Goal: Check status: Check status

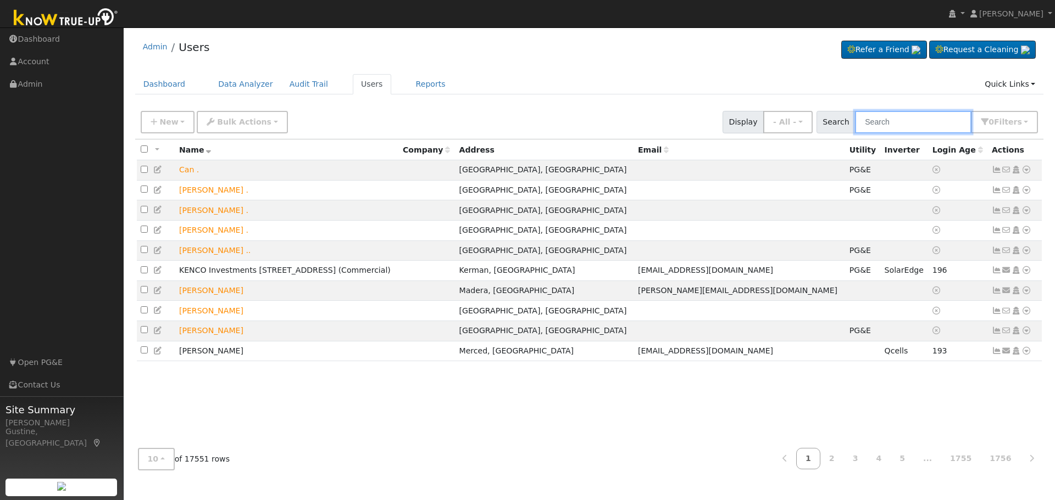
click at [910, 119] on input "text" at bounding box center [913, 122] width 116 height 23
paste input "[PERSON_NAME] & [PERSON_NAME]"
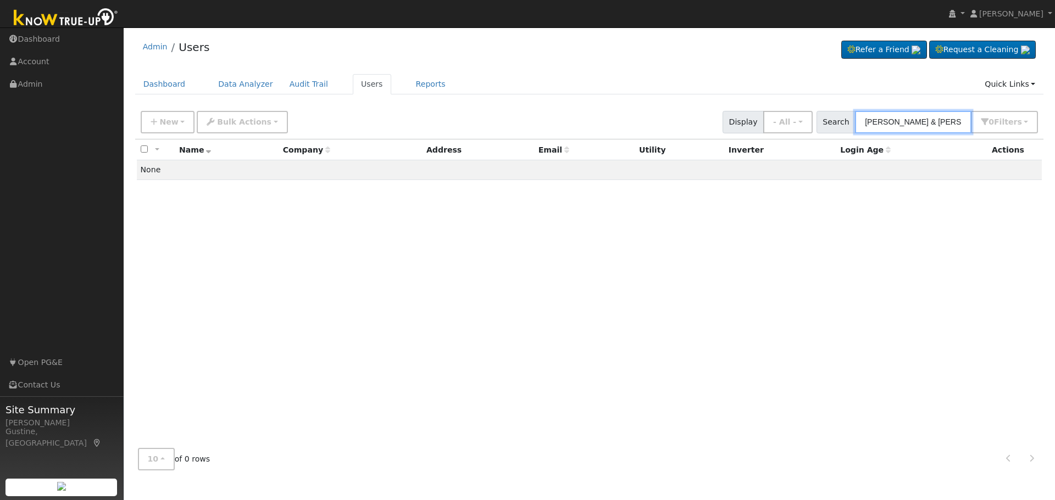
drag, startPoint x: 897, startPoint y: 123, endPoint x: 110, endPoint y: 113, distance: 786.2
click at [388, 104] on div "Admin Users Refer a Friend Request a Cleaning" at bounding box center [589, 256] width 920 height 446
type input "[PERSON_NAME] & [PERSON_NAME]"
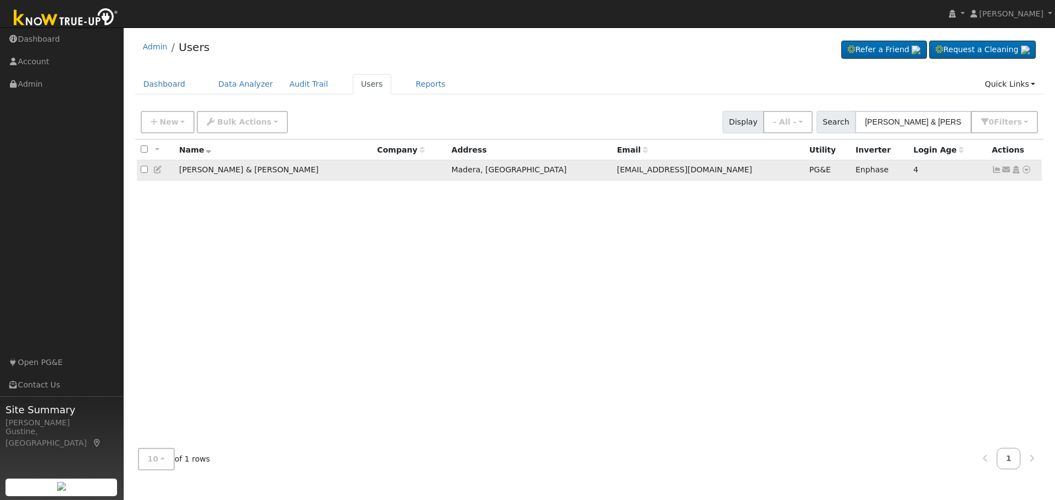
click at [999, 173] on icon at bounding box center [997, 170] width 10 height 8
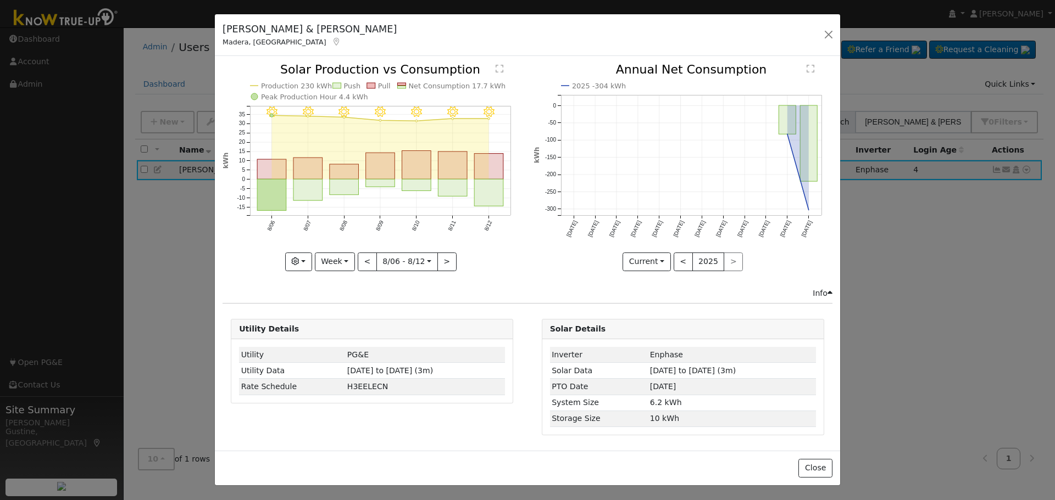
click at [510, 200] on icon "8/12 - Clear 8/11 - Clear 8/10 - Clear 8/09 - Clear 8/08 - Clear 8/07 - Clear 8…" at bounding box center [371, 167] width 299 height 206
click at [494, 201] on rect "onclick=""" at bounding box center [489, 193] width 29 height 27
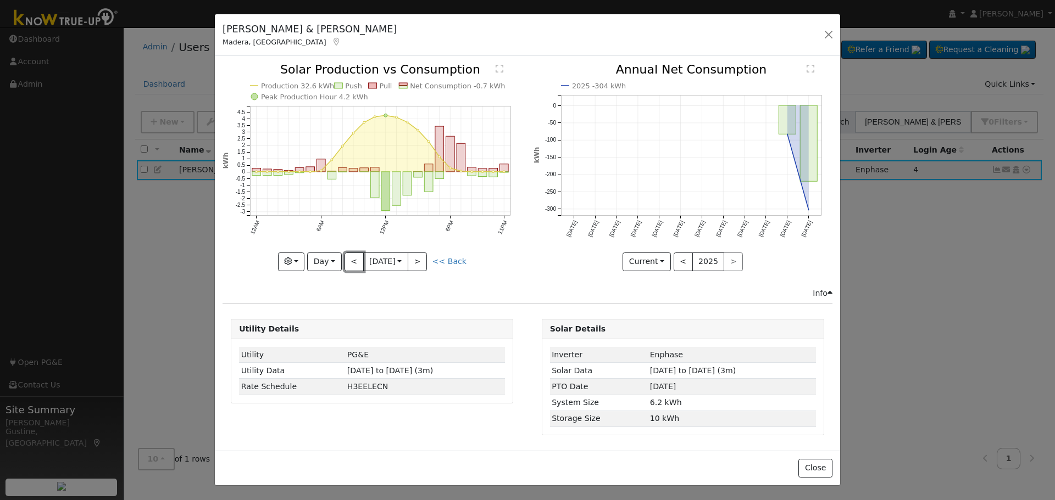
click at [351, 261] on button "<" at bounding box center [353, 262] width 19 height 19
type input "[DATE]"
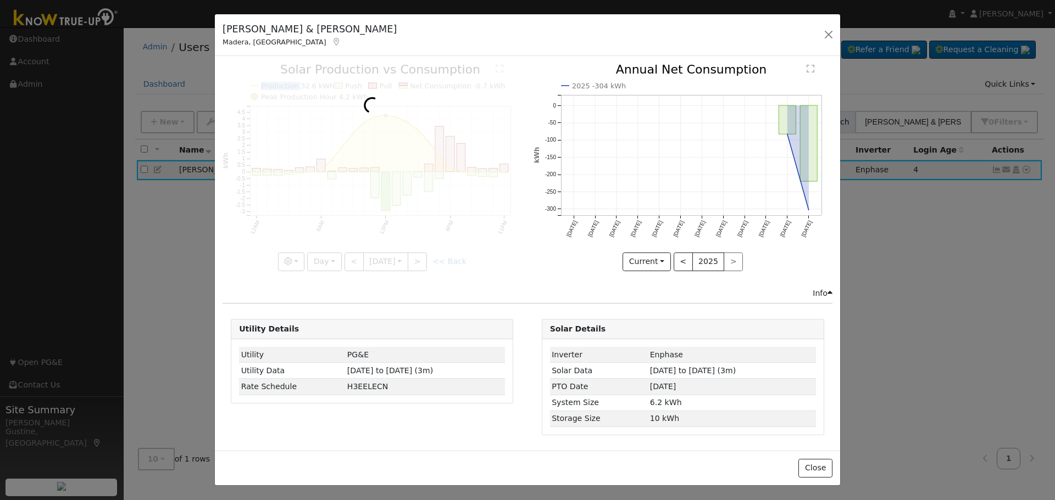
click at [351, 261] on div at bounding box center [371, 167] width 299 height 207
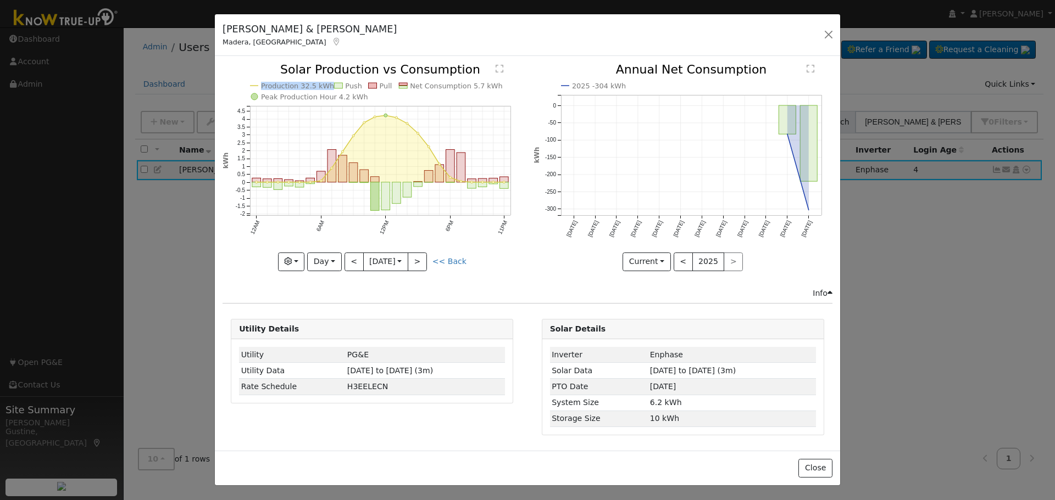
click at [351, 261] on div at bounding box center [371, 167] width 299 height 207
click at [242, 30] on h5 "[PERSON_NAME] & [PERSON_NAME]" at bounding box center [309, 29] width 174 height 14
click at [822, 26] on div "[PERSON_NAME] & [PERSON_NAME], [GEOGRAPHIC_DATA] Default Account Default Accoun…" at bounding box center [527, 35] width 625 height 42
click at [825, 32] on button "button" at bounding box center [828, 34] width 15 height 15
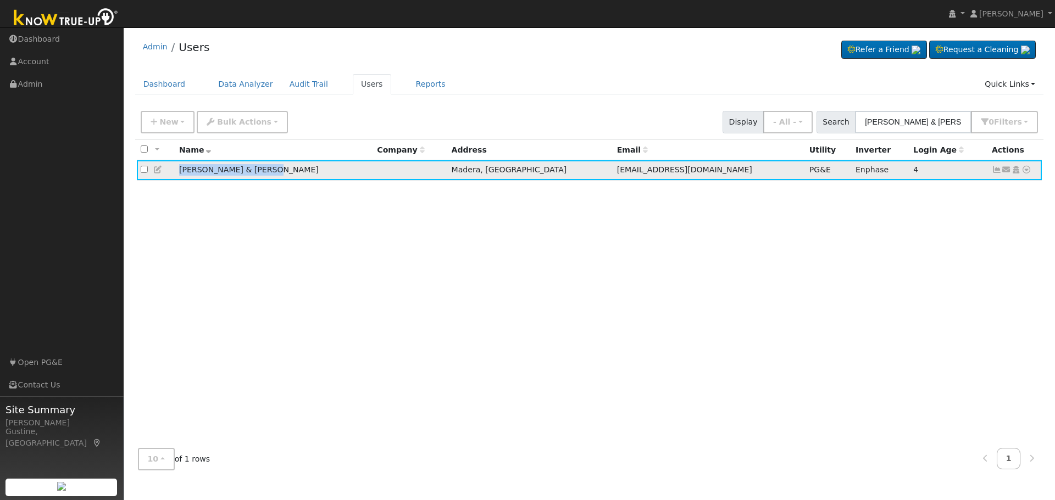
drag, startPoint x: 174, startPoint y: 171, endPoint x: 263, endPoint y: 170, distance: 89.0
click at [263, 170] on tr "[PERSON_NAME] & [PERSON_NAME], [GEOGRAPHIC_DATA] [EMAIL_ADDRESS][DOMAIN_NAME] P…" at bounding box center [589, 170] width 905 height 20
copy tr "[PERSON_NAME] & [PERSON_NAME]"
click at [219, 87] on link "Data Analyzer" at bounding box center [245, 84] width 71 height 20
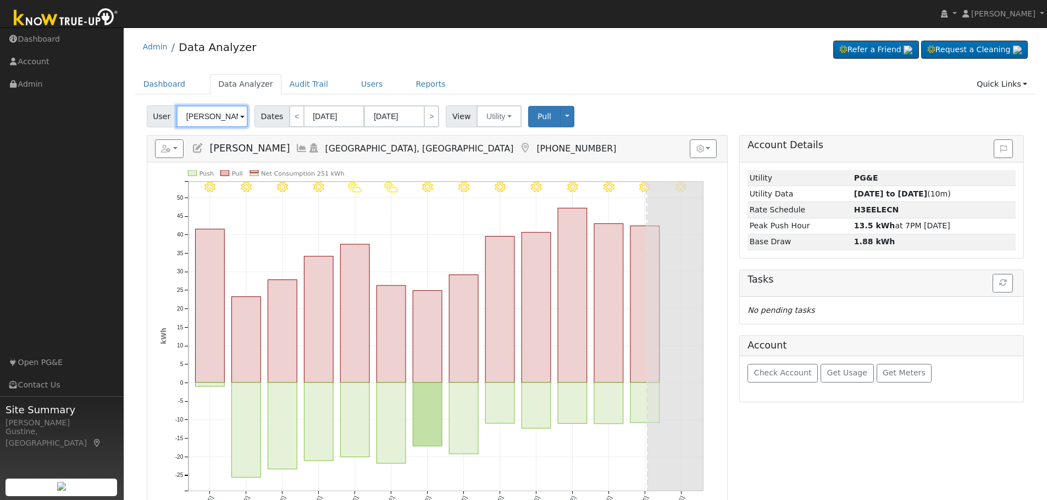
click at [218, 118] on input "Roy Carpenter" at bounding box center [211, 116] width 71 height 22
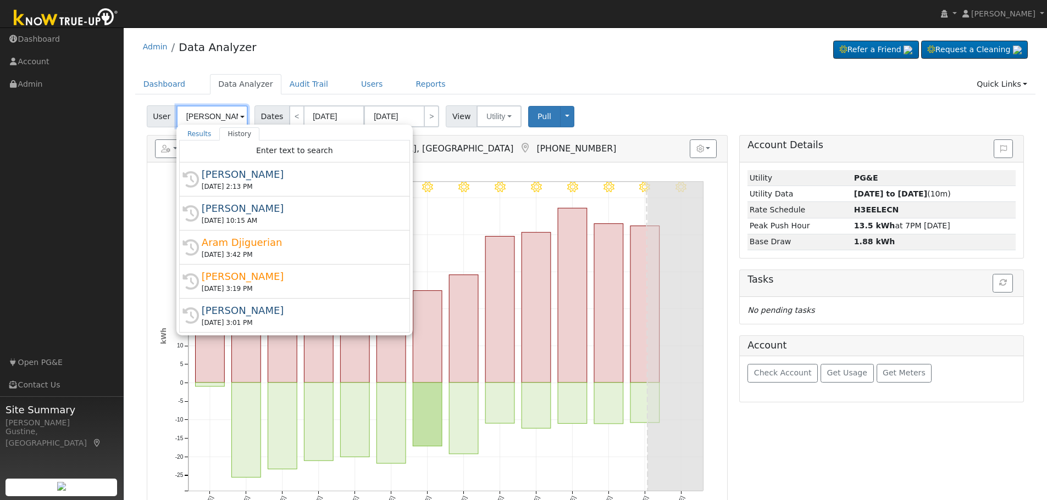
paste input "[PERSON_NAME] & [PERSON_NAME]"
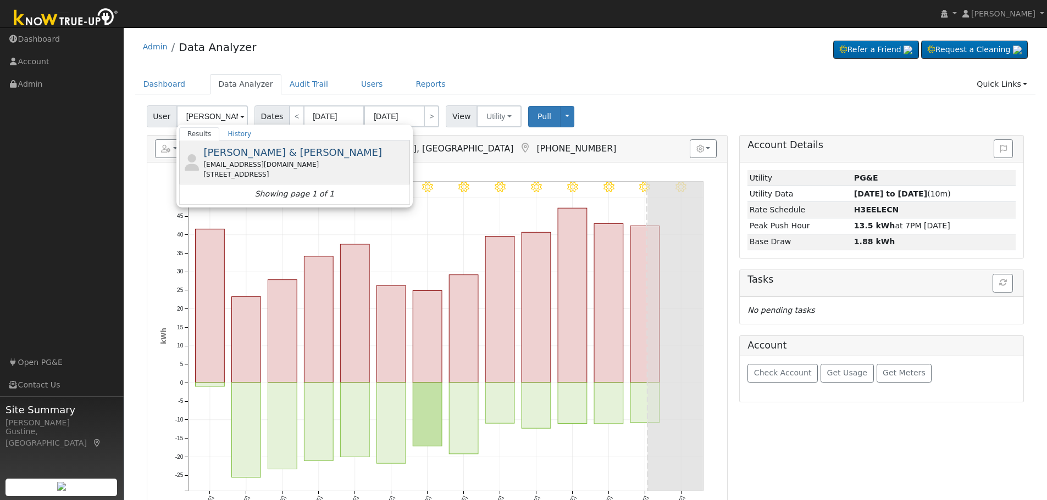
click at [286, 158] on span "[PERSON_NAME] & [PERSON_NAME]" at bounding box center [292, 153] width 179 height 12
type input "[PERSON_NAME] & [PERSON_NAME]"
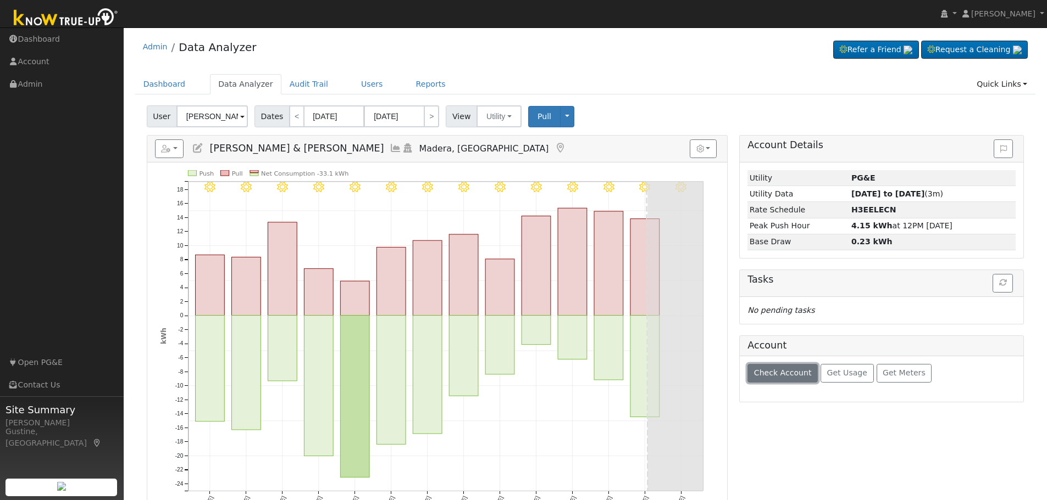
click at [784, 375] on span "Check Account" at bounding box center [783, 373] width 58 height 9
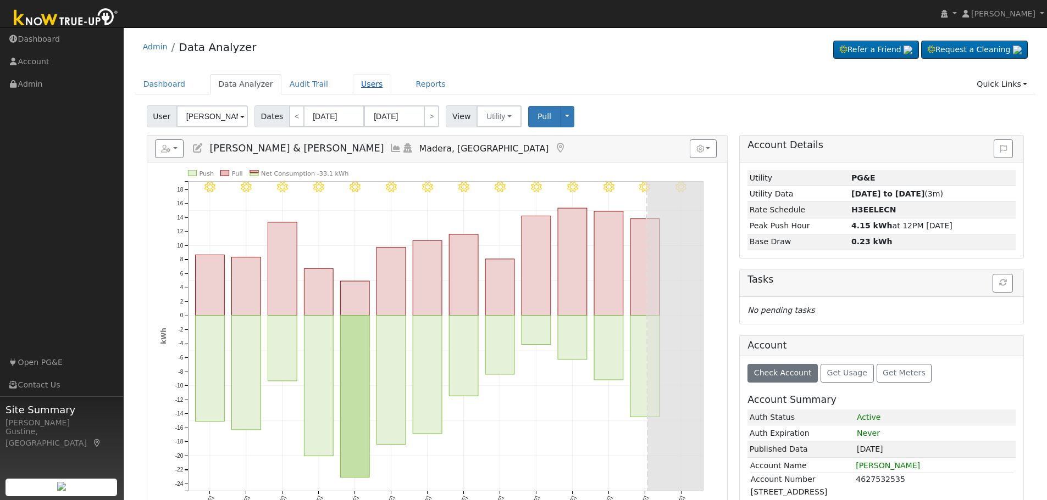
click at [358, 90] on link "Users" at bounding box center [372, 84] width 38 height 20
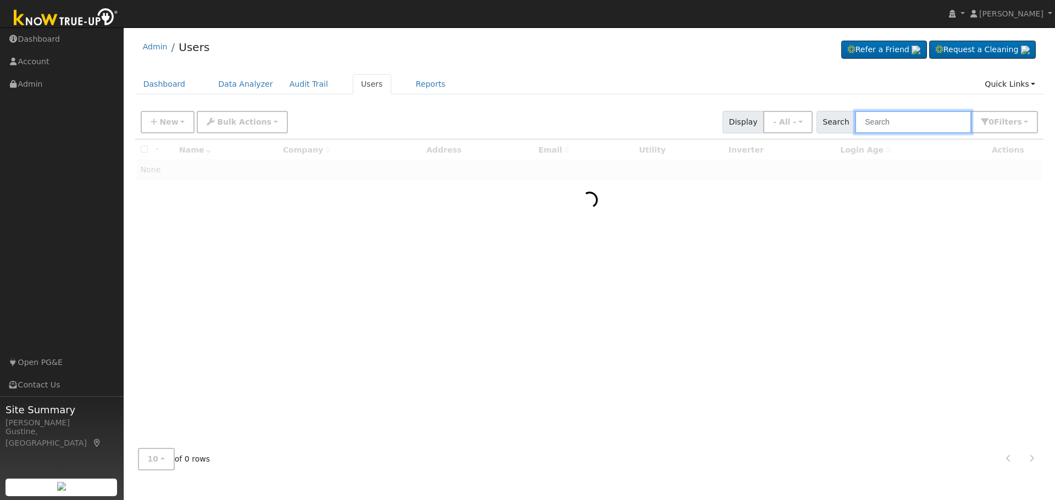
click at [929, 116] on input "text" at bounding box center [913, 122] width 116 height 23
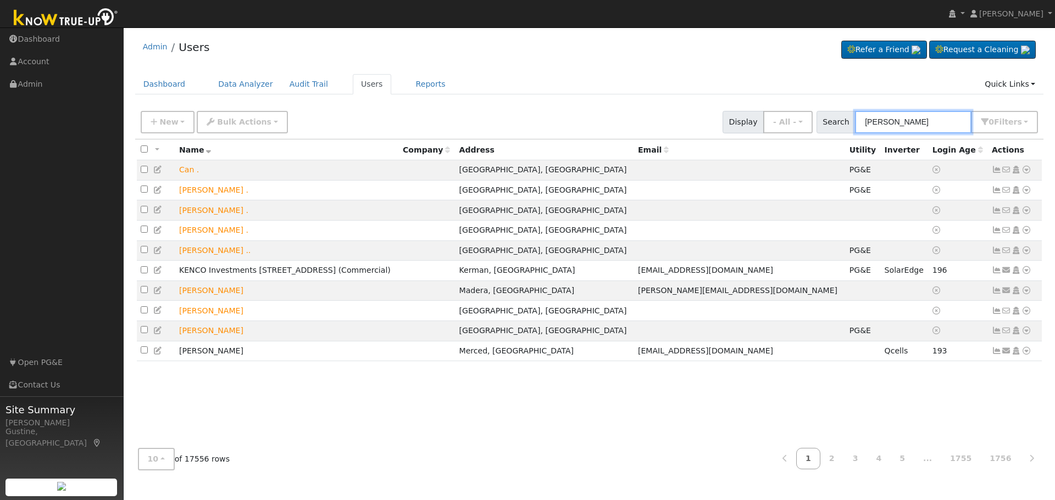
type input "[PERSON_NAME]"
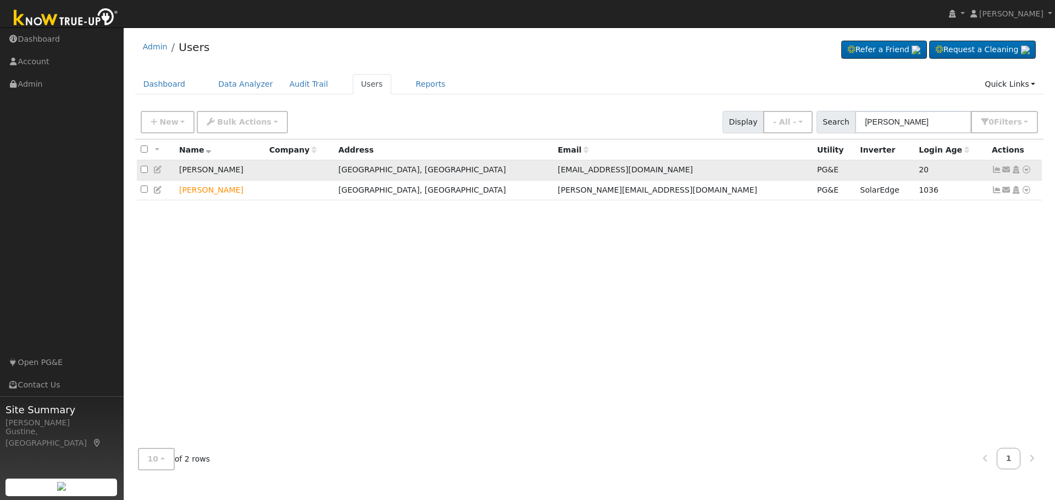
click at [994, 170] on icon at bounding box center [997, 170] width 10 height 8
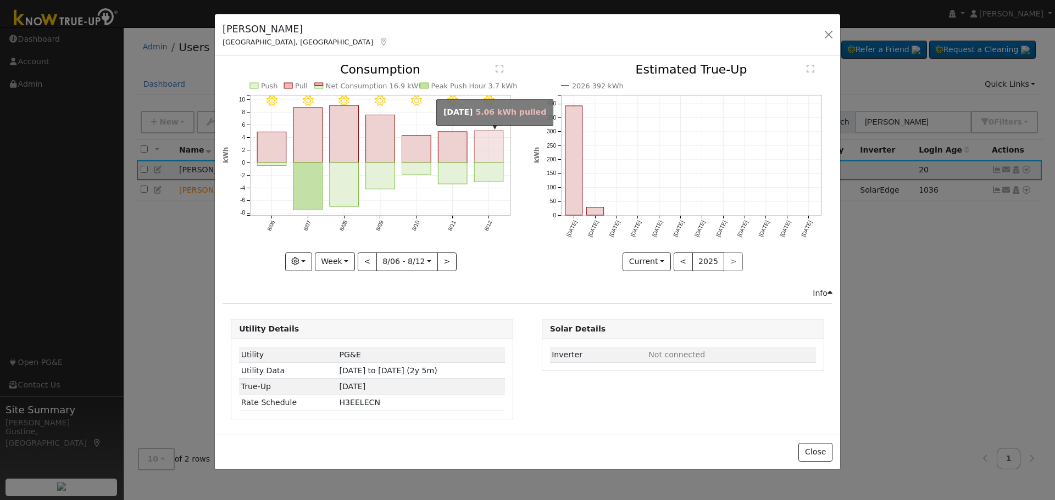
click at [503, 159] on rect "onclick=""" at bounding box center [489, 147] width 29 height 32
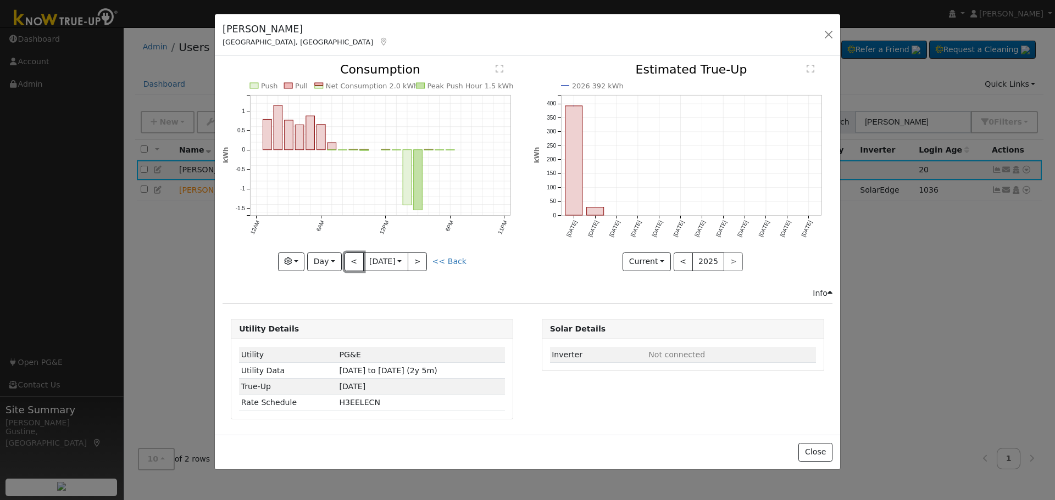
click at [352, 257] on button "<" at bounding box center [353, 262] width 19 height 19
click at [354, 257] on button "<" at bounding box center [353, 262] width 19 height 19
click at [355, 257] on button "<" at bounding box center [353, 262] width 19 height 19
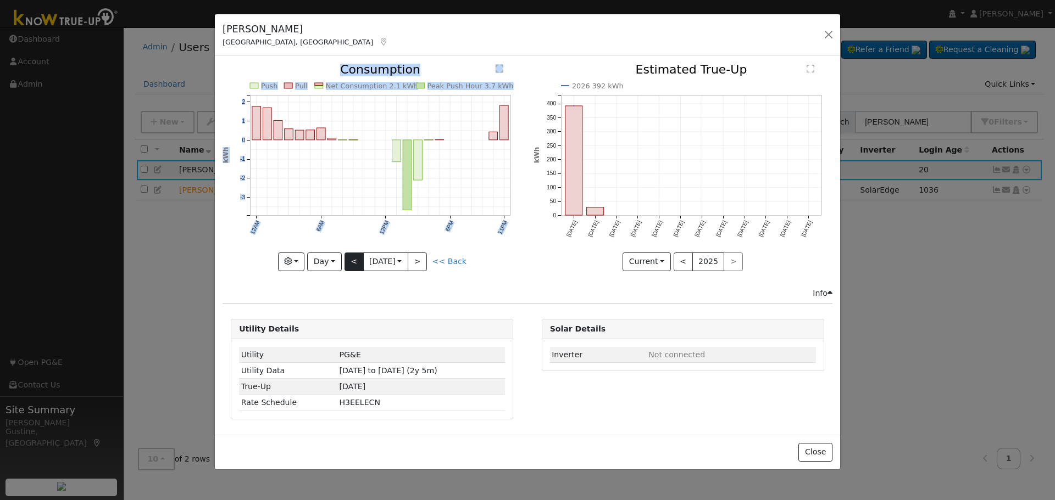
click at [356, 260] on div "Push Pull Net Consumption 2.1 kWh Peak Push Hour 3.7 kWh 12AM 6AM 12PM 6PM 11PM…" at bounding box center [371, 167] width 299 height 207
click at [356, 261] on button "<" at bounding box center [353, 262] width 19 height 19
click at [356, 260] on button "<" at bounding box center [353, 262] width 19 height 19
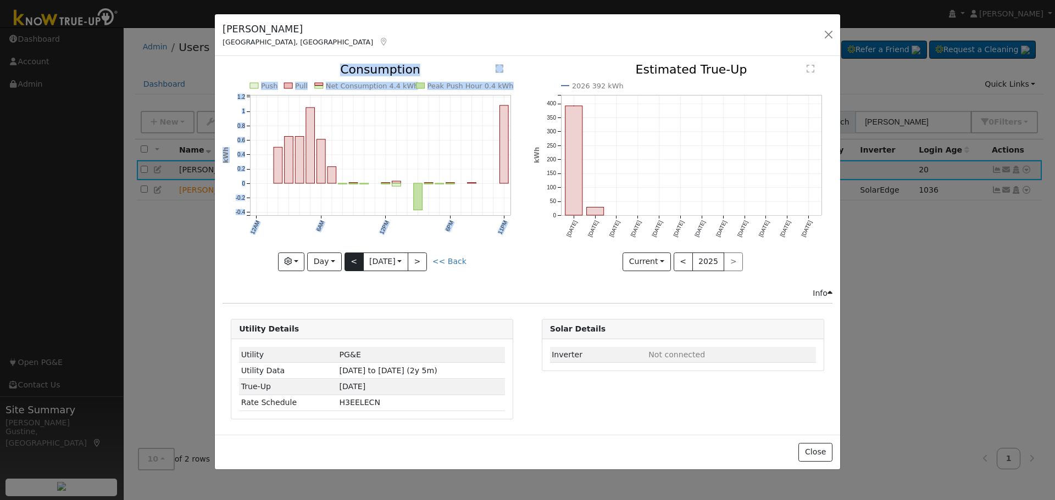
click at [356, 260] on div "Push Pull Net Consumption 4.4 kWh Peak Push Hour 0.4 kWh 12AM 6AM 12PM 6PM 11PM…" at bounding box center [371, 167] width 299 height 207
click at [356, 260] on button "<" at bounding box center [353, 262] width 19 height 19
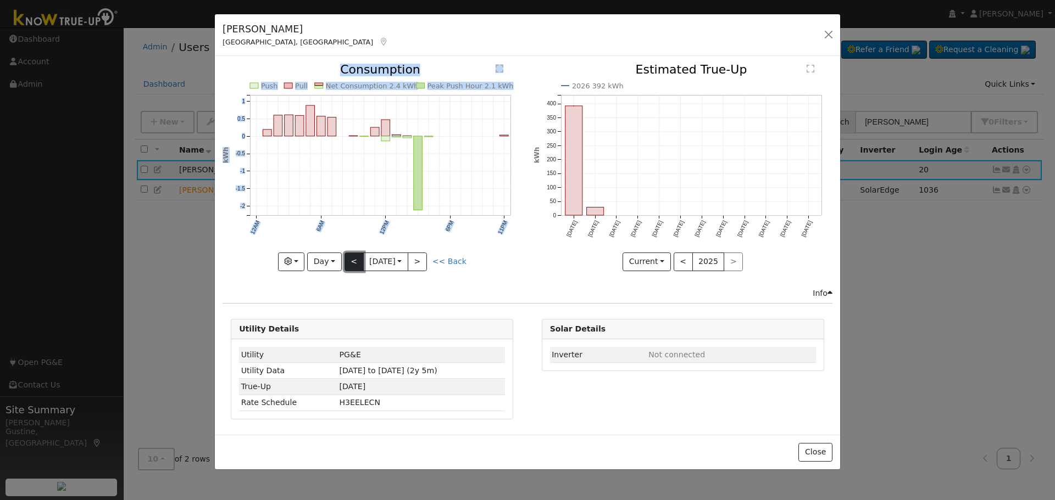
click at [356, 260] on button "<" at bounding box center [353, 262] width 19 height 19
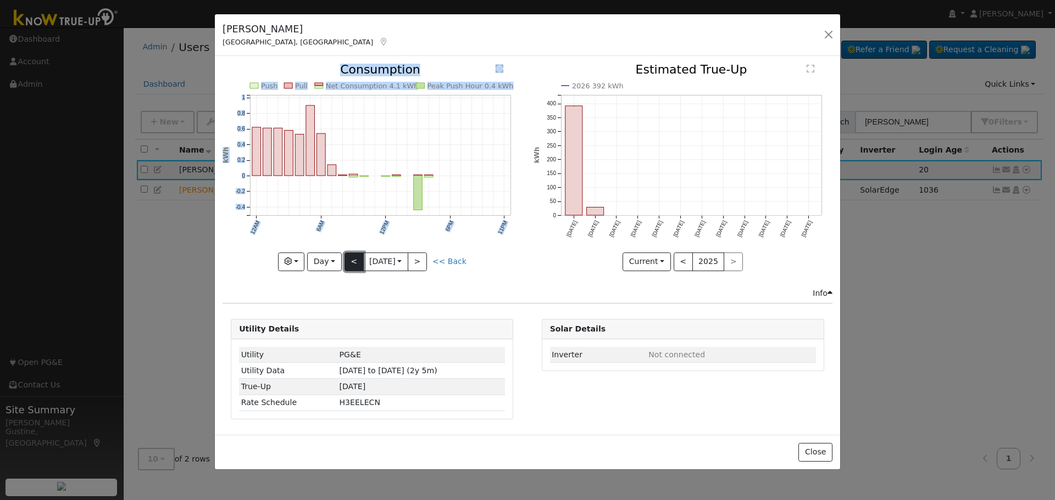
click at [356, 260] on button "<" at bounding box center [353, 262] width 19 height 19
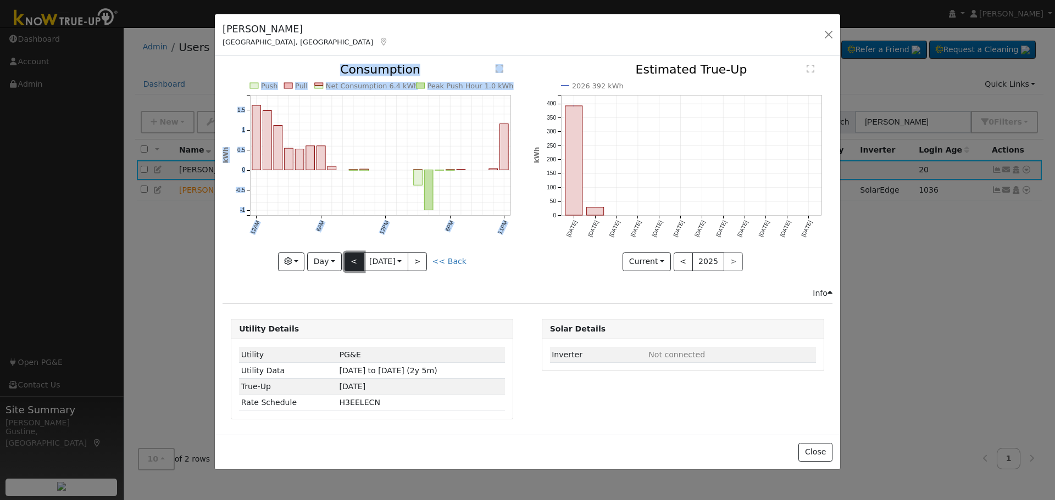
click at [356, 260] on button "<" at bounding box center [353, 262] width 19 height 19
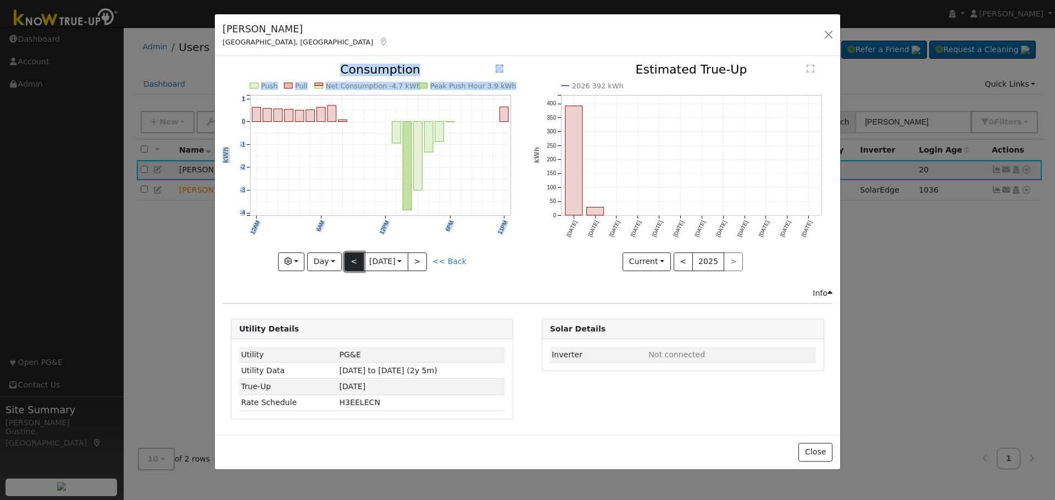
click at [356, 260] on button "<" at bounding box center [353, 262] width 19 height 19
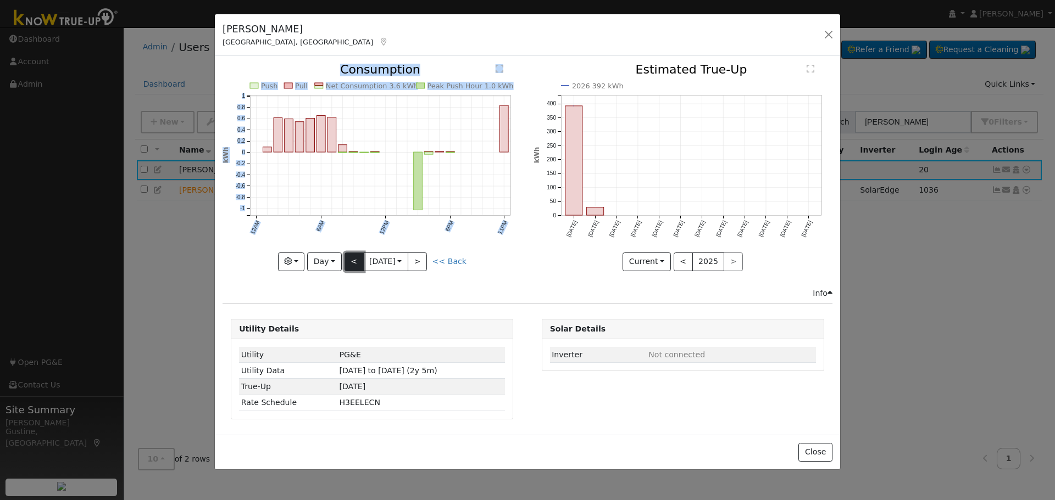
click at [356, 260] on button "<" at bounding box center [353, 262] width 19 height 19
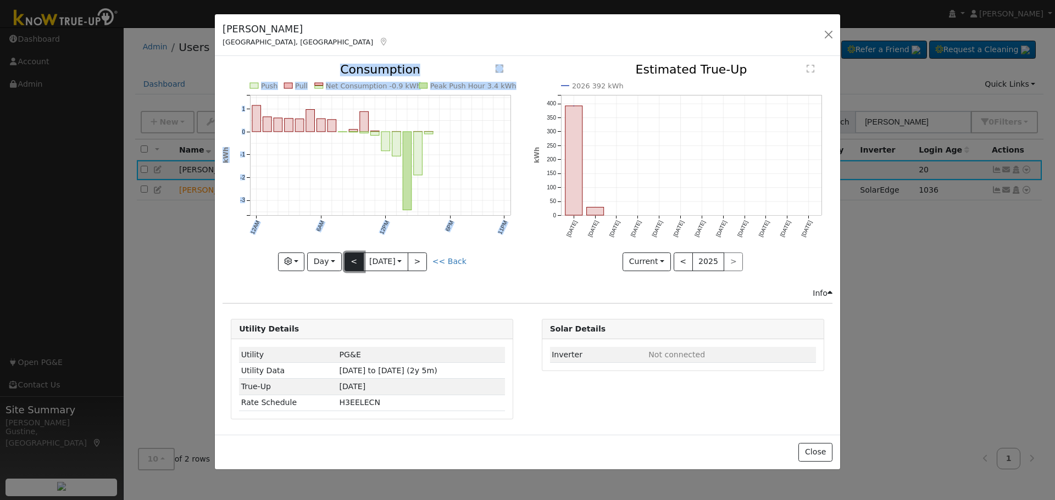
click at [356, 260] on button "<" at bounding box center [353, 262] width 19 height 19
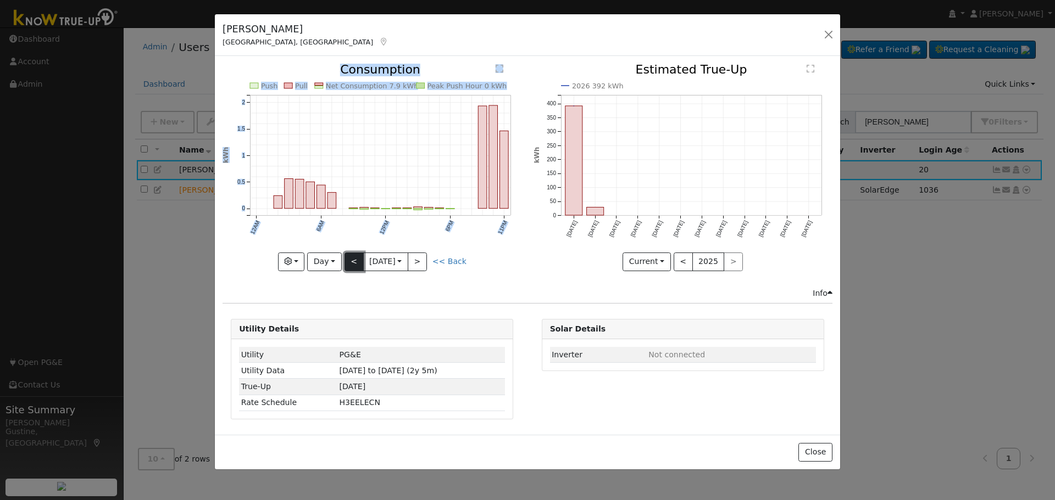
click at [356, 260] on button "<" at bounding box center [353, 262] width 19 height 19
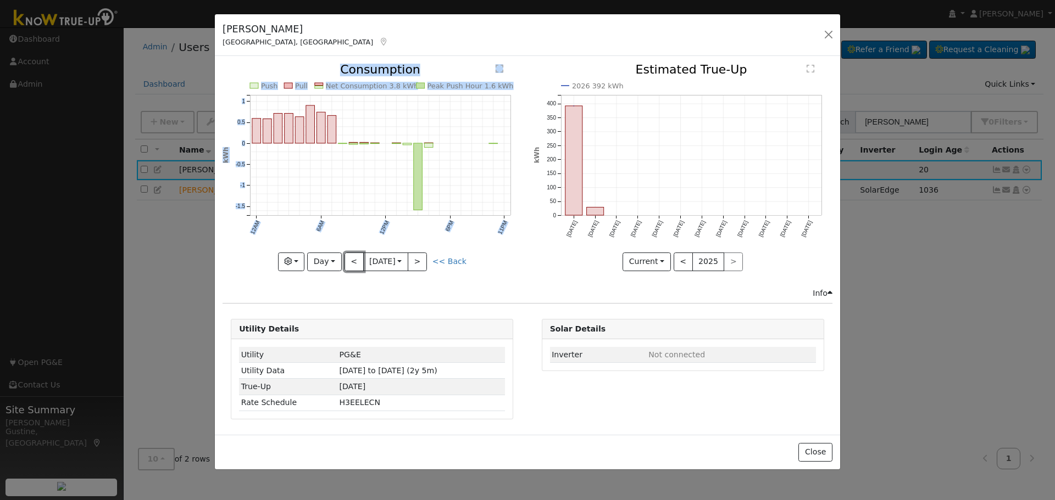
click at [356, 260] on button "<" at bounding box center [353, 262] width 19 height 19
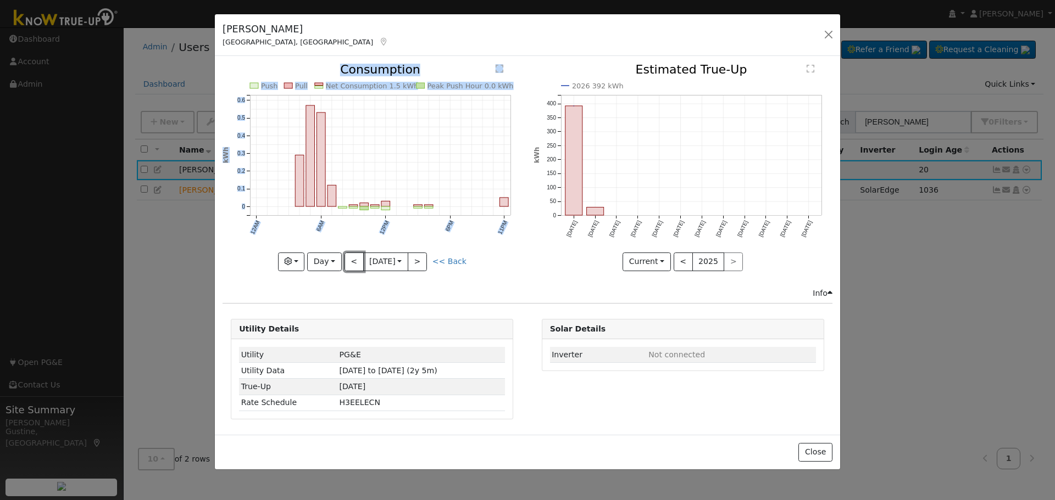
click at [356, 260] on button "<" at bounding box center [353, 262] width 19 height 19
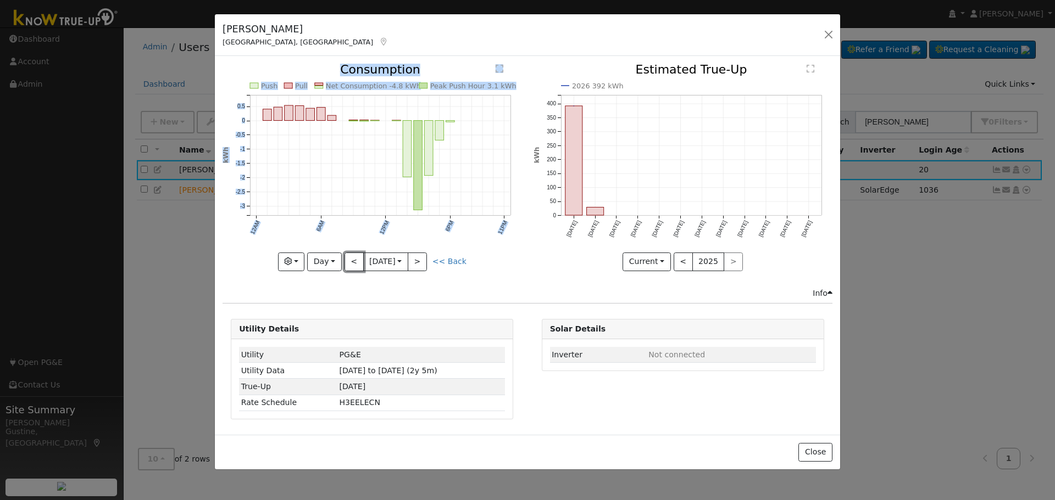
click at [356, 260] on button "<" at bounding box center [353, 262] width 19 height 19
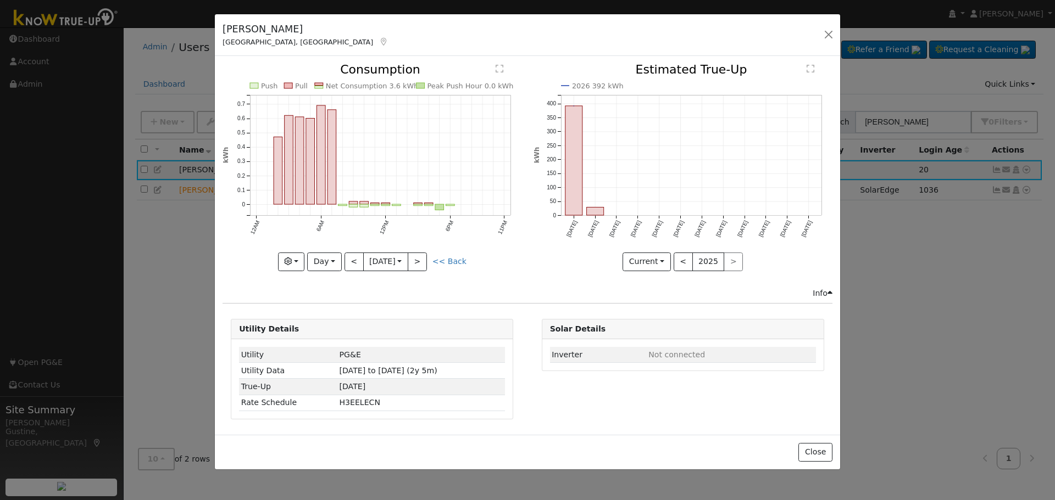
click at [356, 260] on div "Push Pull Net Consumption 3.6 kWh Peak Push Hour 0.0 kWh 12AM 6AM 12PM 6PM 11PM…" at bounding box center [371, 167] width 299 height 207
click at [356, 260] on button "<" at bounding box center [353, 262] width 19 height 19
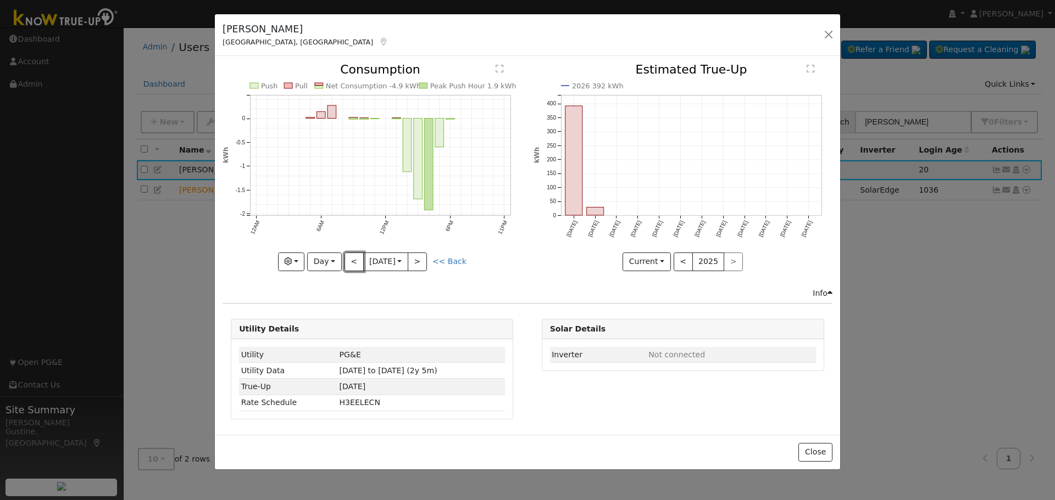
click at [356, 260] on button "<" at bounding box center [353, 262] width 19 height 19
type input "2025-07-23"
